Goal: Task Accomplishment & Management: Use online tool/utility

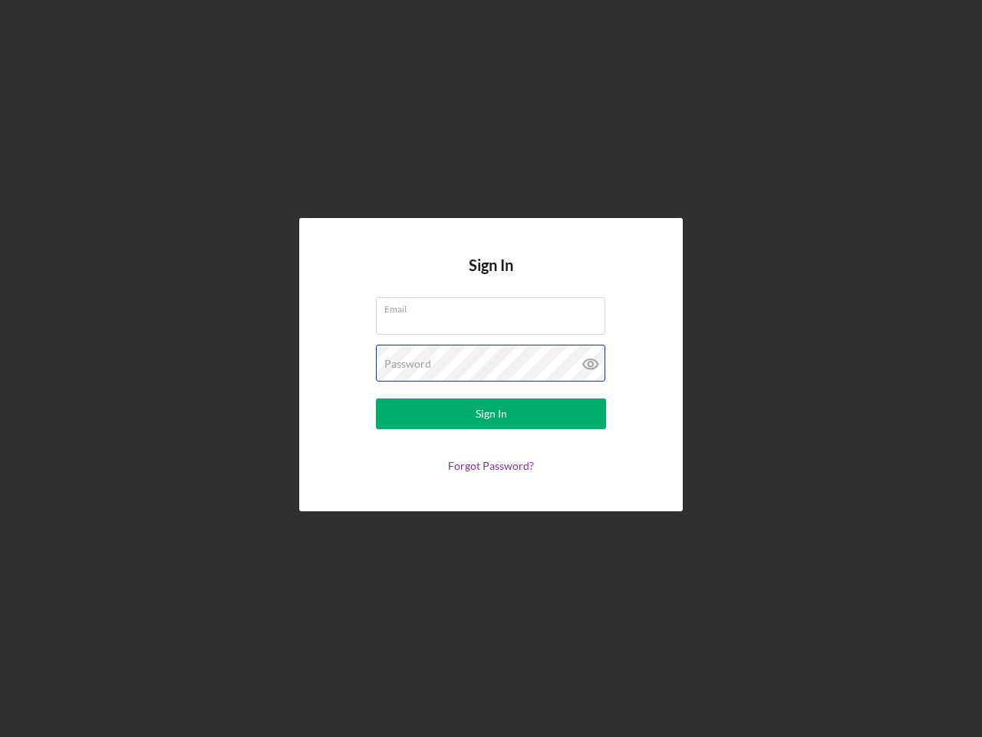
click at [491, 368] on div "Password" at bounding box center [491, 363] width 230 height 38
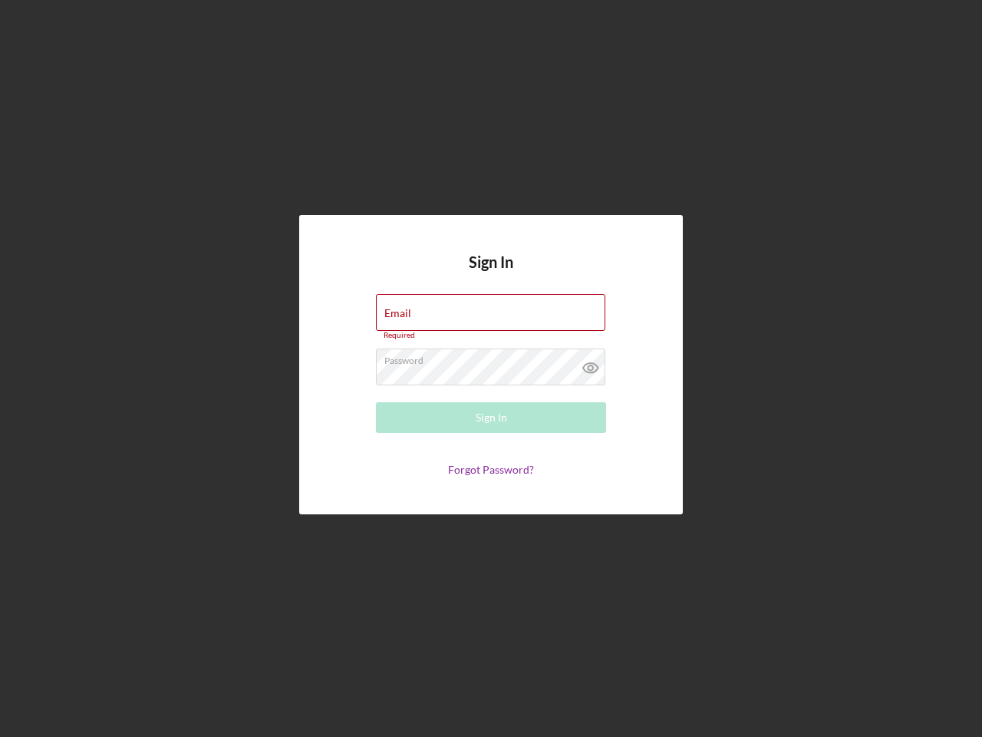
click at [591, 364] on icon at bounding box center [591, 367] width 38 height 38
